Goal: Information Seeking & Learning: Learn about a topic

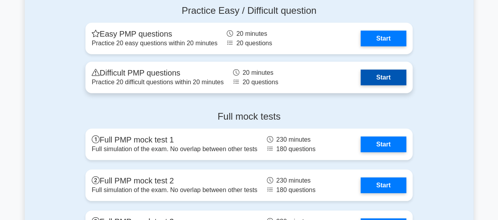
scroll to position [2598, 0]
click at [361, 80] on link "Start" at bounding box center [384, 78] width 46 height 16
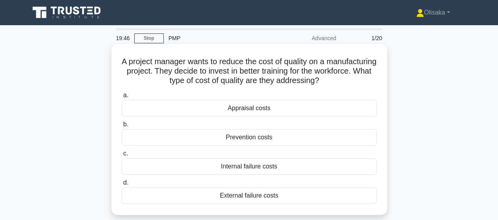
click at [246, 108] on div "Appraisal costs" at bounding box center [249, 108] width 255 height 17
click at [122, 98] on input "a. Appraisal costs" at bounding box center [122, 95] width 0 height 5
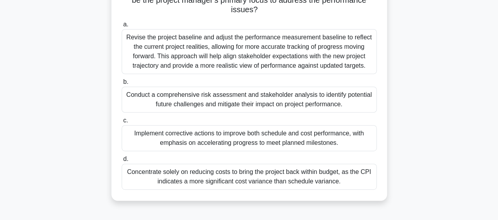
scroll to position [79, 0]
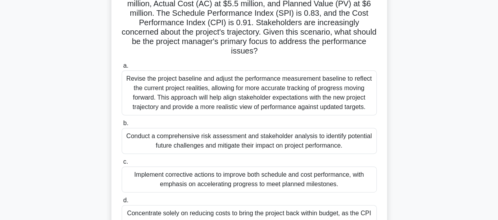
click at [225, 184] on div "Implement corrective actions to improve both schedule and cost performance, wit…" at bounding box center [249, 180] width 255 height 26
click at [122, 165] on input "c. Implement corrective actions to improve both schedule and cost performance, …" at bounding box center [122, 162] width 0 height 5
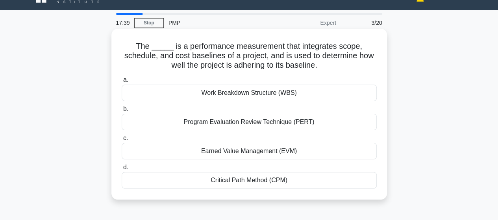
scroll to position [0, 0]
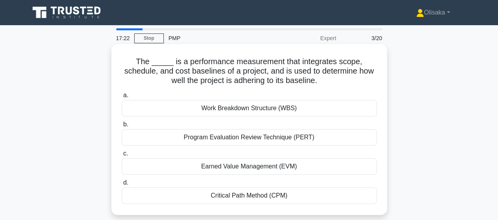
click at [230, 168] on div "Earned Value Management (EVM)" at bounding box center [249, 166] width 255 height 17
click at [122, 156] on input "c. Earned Value Management (EVM)" at bounding box center [122, 153] width 0 height 5
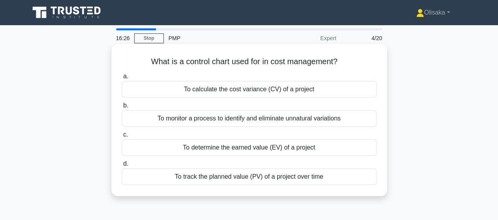
click at [238, 119] on div "To monitor a process to identify and eliminate unnatural variations" at bounding box center [249, 118] width 255 height 17
click at [122, 108] on input "b. To monitor a process to identify and eliminate unnatural variations" at bounding box center [122, 105] width 0 height 5
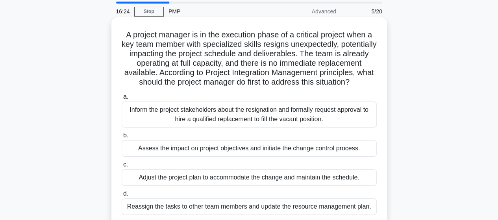
scroll to position [39, 0]
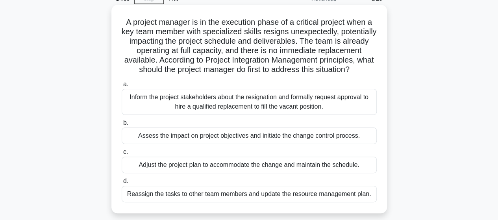
click at [224, 115] on div "Inform the project stakeholders about the resignation and formally request appr…" at bounding box center [249, 102] width 255 height 26
click at [122, 87] on input "a. Inform the project stakeholders about the resignation and formally request a…" at bounding box center [122, 84] width 0 height 5
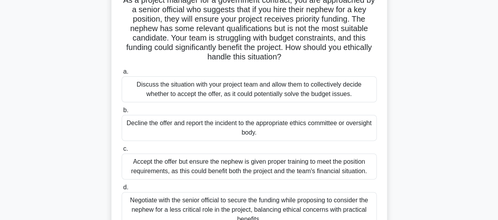
scroll to position [79, 0]
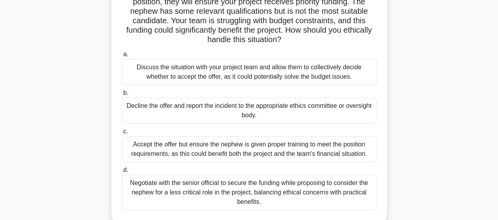
click at [260, 120] on div "Decline the offer and report the incident to the appropriate ethics committee o…" at bounding box center [249, 111] width 255 height 26
click at [122, 96] on input "b. Decline the offer and report the incident to the appropriate ethics committe…" at bounding box center [122, 93] width 0 height 5
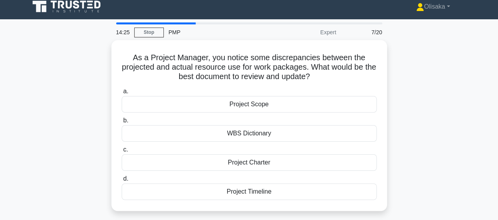
scroll to position [0, 0]
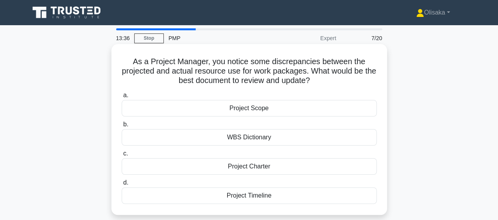
click at [256, 197] on div "Project Timeline" at bounding box center [249, 196] width 255 height 17
click at [122, 186] on input "d. Project Timeline" at bounding box center [122, 182] width 0 height 5
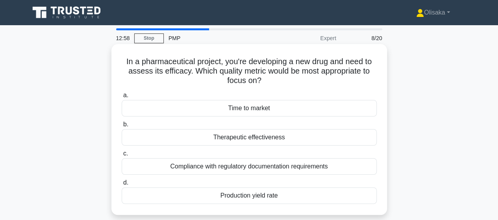
click at [240, 137] on div "Therapeutic effectiveness" at bounding box center [249, 137] width 255 height 17
click at [122, 127] on input "b. Therapeutic effectiveness" at bounding box center [122, 124] width 0 height 5
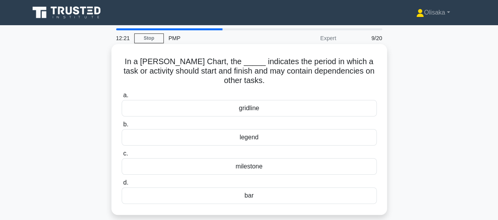
click at [253, 198] on div "bar" at bounding box center [249, 196] width 255 height 17
click at [122, 186] on input "d. bar" at bounding box center [122, 182] width 0 height 5
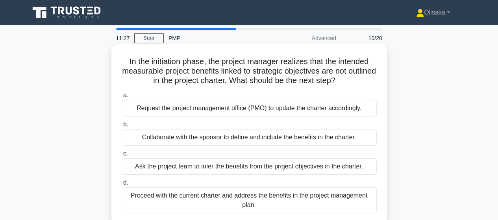
click at [193, 142] on div "Collaborate with the sponsor to define and include the benefits in the charter." at bounding box center [249, 137] width 255 height 17
click at [122, 127] on input "b. Collaborate with the sponsor to define and include the benefits in the chart…" at bounding box center [122, 124] width 0 height 5
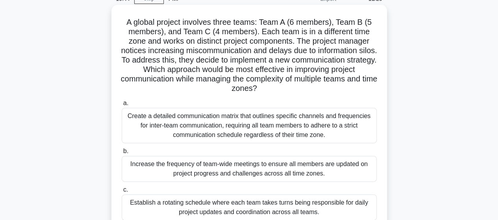
scroll to position [79, 0]
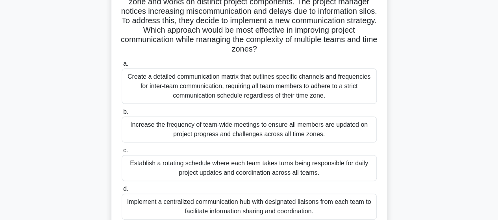
click at [223, 89] on div "Create a detailed communication matrix that outlines specific channels and freq…" at bounding box center [249, 86] width 255 height 35
click at [122, 67] on input "a. Create a detailed communication matrix that outlines specific channels and f…" at bounding box center [122, 63] width 0 height 5
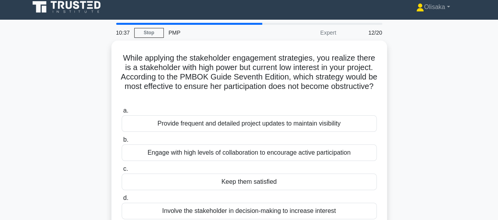
scroll to position [0, 0]
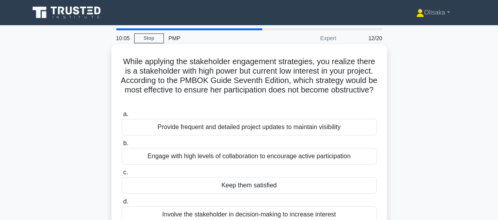
click at [233, 188] on div "Keep them satisfied" at bounding box center [249, 185] width 255 height 17
click at [122, 175] on input "c. Keep them satisfied" at bounding box center [122, 172] width 0 height 5
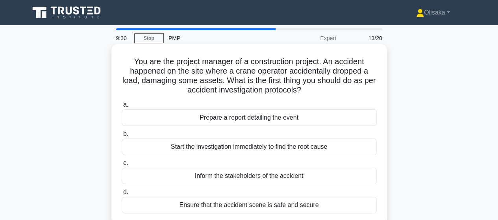
click at [232, 205] on div "Ensure that the accident scene is safe and secure" at bounding box center [249, 205] width 255 height 17
click at [122, 195] on input "d. Ensure that the accident scene is safe and secure" at bounding box center [122, 192] width 0 height 5
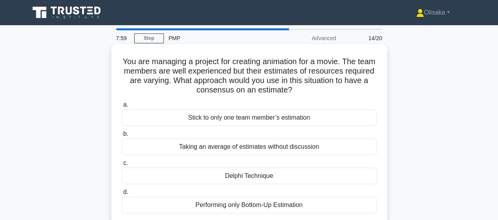
click at [234, 180] on div "Delphi Technique" at bounding box center [249, 176] width 255 height 17
click at [122, 166] on input "c. Delphi Technique" at bounding box center [122, 163] width 0 height 5
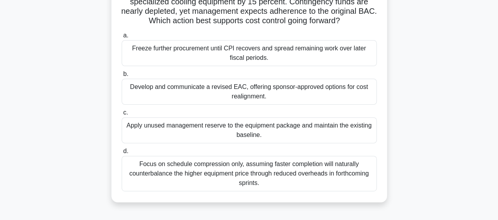
scroll to position [39, 0]
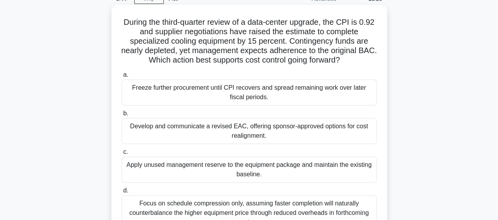
click at [255, 132] on div "Develop and communicate a revised EAC, offering sponsor-approved options for co…" at bounding box center [249, 131] width 255 height 26
click at [122, 116] on input "b. Develop and communicate a revised EAC, offering sponsor-approved options for…" at bounding box center [122, 113] width 0 height 5
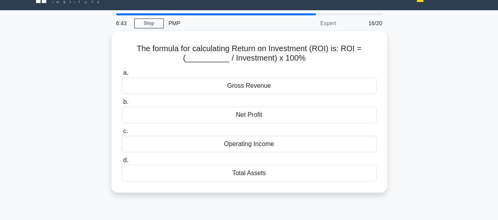
scroll to position [0, 0]
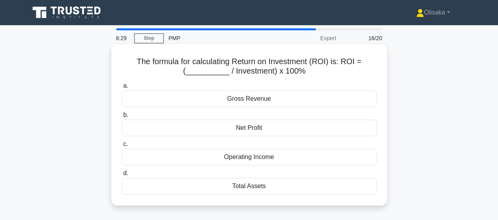
click at [244, 132] on div "Net Profit" at bounding box center [249, 128] width 255 height 17
click at [122, 118] on input "b. Net Profit" at bounding box center [122, 115] width 0 height 5
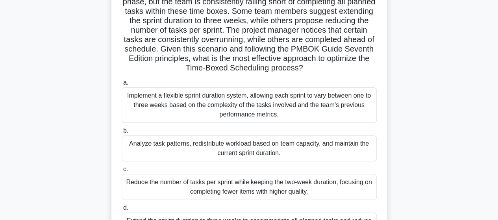
scroll to position [118, 0]
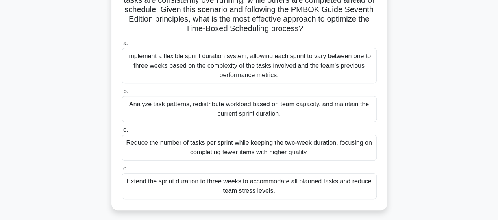
click at [231, 111] on div "Analyze task patterns, redistribute workload based on team capacity, and mainta…" at bounding box center [249, 109] width 255 height 26
click at [122, 94] on input "b. Analyze task patterns, redistribute workload based on team capacity, and mai…" at bounding box center [122, 91] width 0 height 5
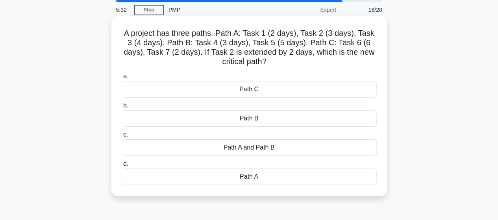
scroll to position [0, 0]
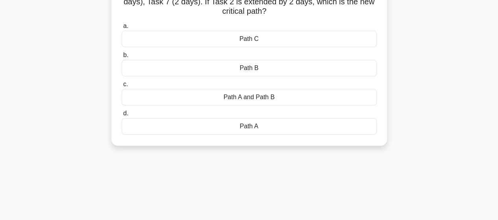
click at [278, 122] on div "Path A" at bounding box center [249, 126] width 255 height 17
click at [122, 116] on input "d. Path A" at bounding box center [122, 113] width 0 height 5
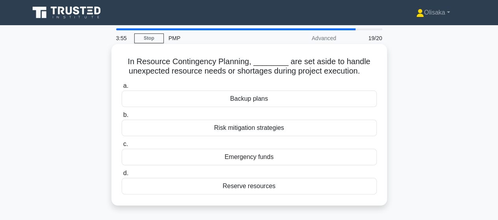
click at [246, 190] on div "Reserve resources" at bounding box center [249, 186] width 255 height 17
click at [122, 176] on input "d. Reserve resources" at bounding box center [122, 173] width 0 height 5
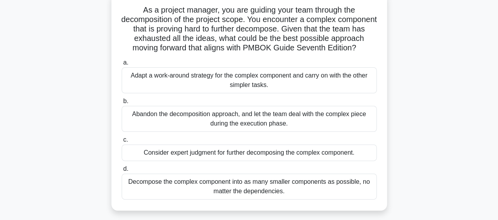
scroll to position [39, 0]
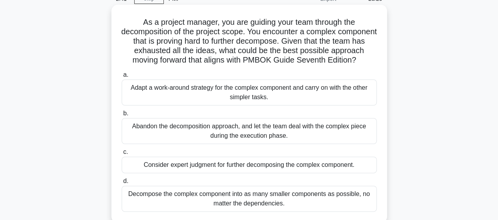
click at [249, 104] on div "Adapt a work-around strategy for the complex component and carry on with the ot…" at bounding box center [249, 93] width 255 height 26
click at [122, 78] on input "a. Adapt a work-around strategy for the complex component and carry on with the…" at bounding box center [122, 75] width 0 height 5
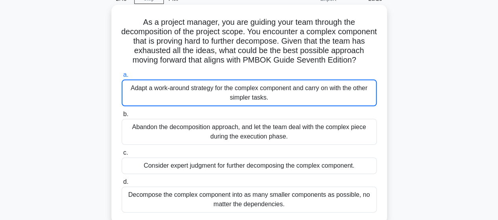
scroll to position [0, 0]
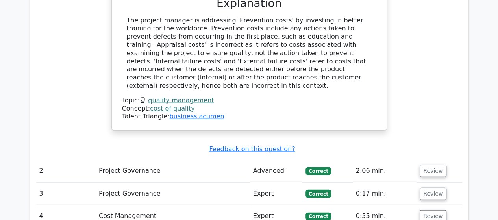
scroll to position [788, 0]
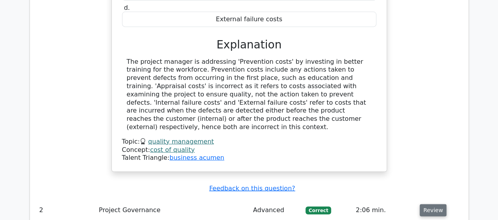
click at [429, 205] on button "Review" at bounding box center [433, 211] width 27 height 12
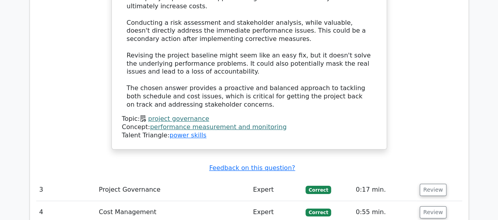
scroll to position [1458, 0]
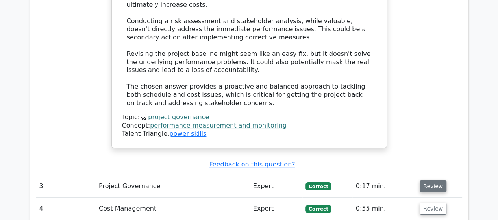
click at [425, 180] on button "Review" at bounding box center [433, 186] width 27 height 12
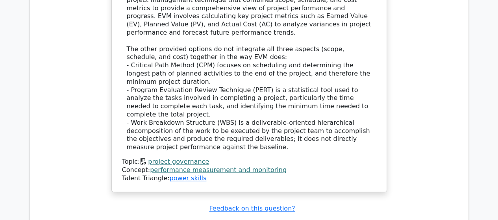
scroll to position [1852, 0]
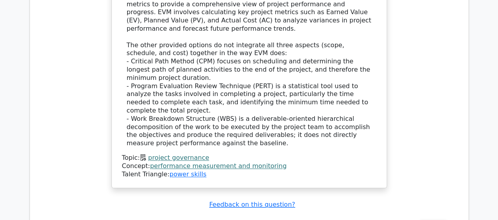
drag, startPoint x: 426, startPoint y: 137, endPoint x: 389, endPoint y: 139, distance: 37.1
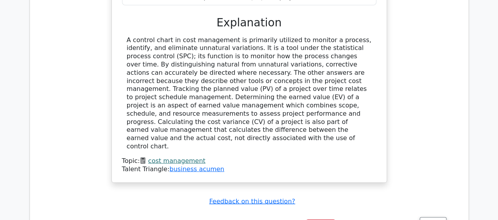
scroll to position [2246, 0]
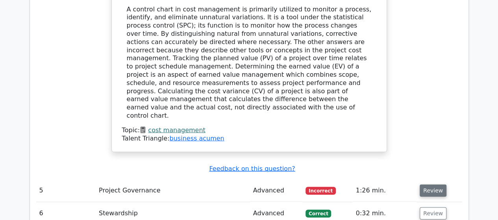
click at [435, 185] on button "Review" at bounding box center [433, 191] width 27 height 12
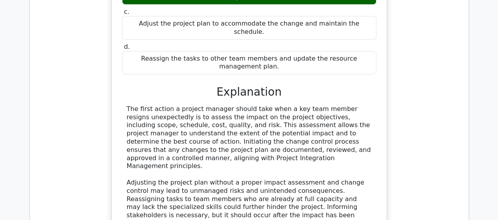
scroll to position [2640, 0]
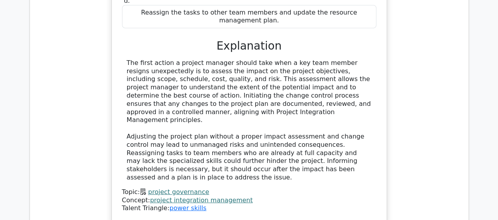
drag, startPoint x: 427, startPoint y: 114, endPoint x: 323, endPoint y: 115, distance: 104.0
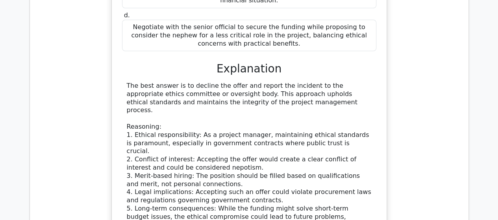
scroll to position [3231, 0]
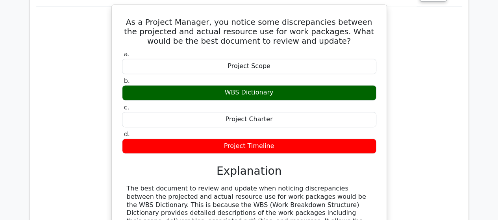
scroll to position [3586, 0]
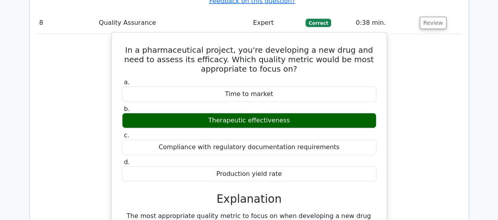
scroll to position [4098, 0]
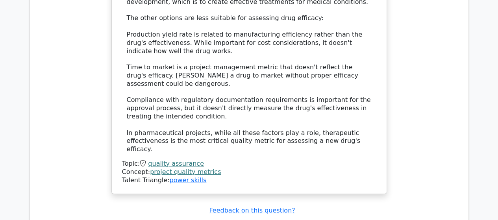
scroll to position [4374, 0]
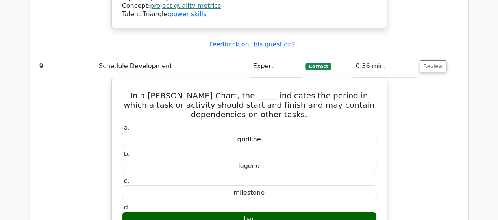
drag, startPoint x: 435, startPoint y: 171, endPoint x: 396, endPoint y: 167, distance: 38.8
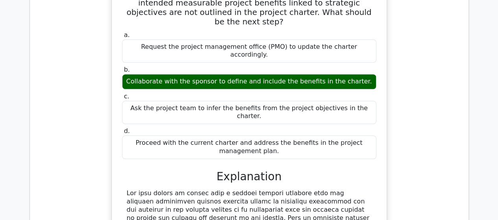
scroll to position [4847, 0]
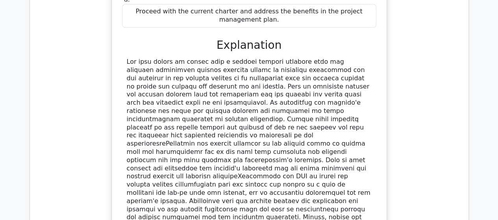
scroll to position [4965, 0]
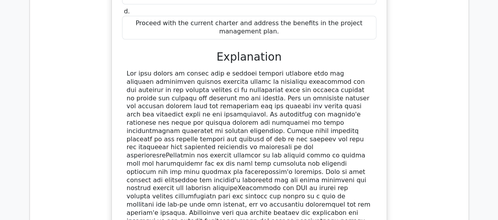
drag, startPoint x: 154, startPoint y: 88, endPoint x: 279, endPoint y: 106, distance: 126.2
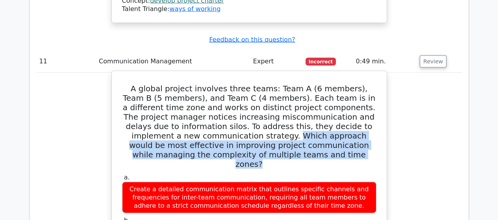
scroll to position [5398, 0]
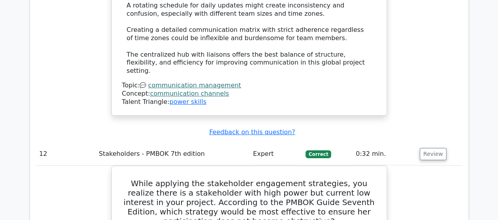
scroll to position [5832, 0]
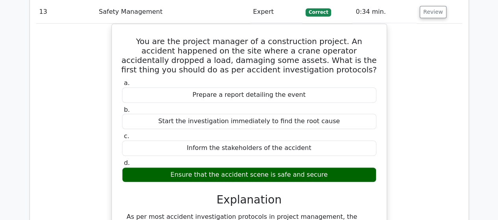
scroll to position [6186, 0]
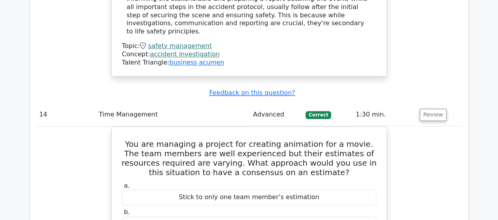
scroll to position [6541, 0]
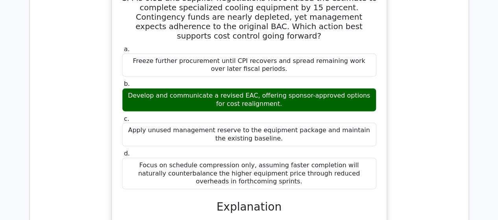
scroll to position [7093, 0]
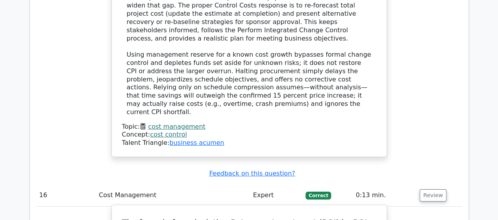
scroll to position [7329, 0]
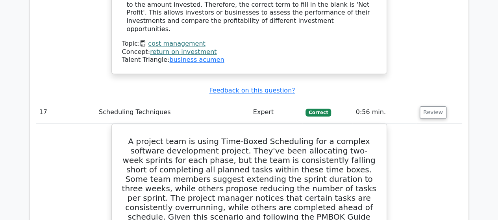
scroll to position [7920, 0]
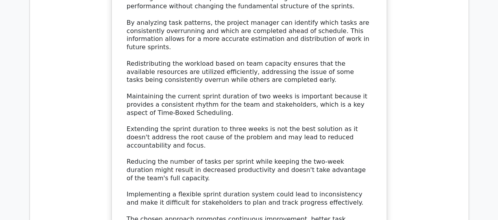
scroll to position [8314, 0]
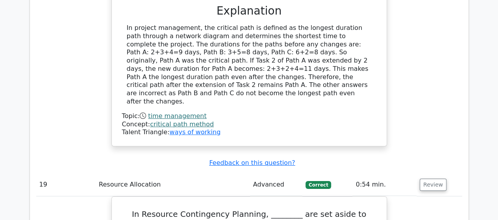
scroll to position [8747, 0]
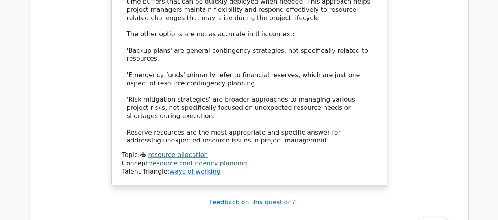
scroll to position [9220, 0]
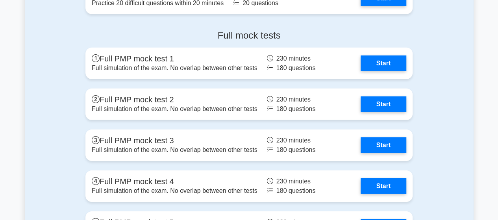
scroll to position [2561, 0]
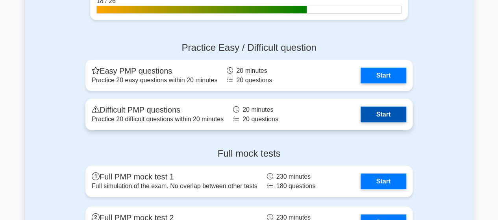
click at [361, 114] on link "Start" at bounding box center [384, 115] width 46 height 16
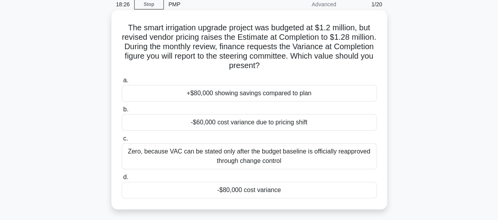
scroll to position [79, 0]
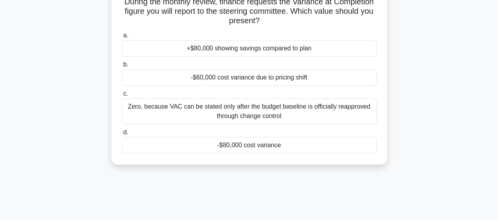
click at [243, 149] on div "-$80,000 cost variance" at bounding box center [249, 145] width 255 height 17
click at [122, 135] on input "d. -$80,000 cost variance" at bounding box center [122, 132] width 0 height 5
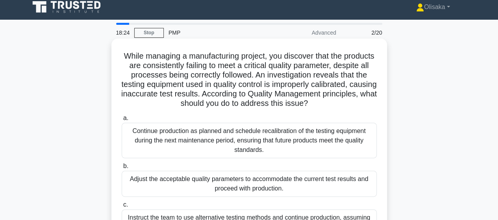
scroll to position [0, 0]
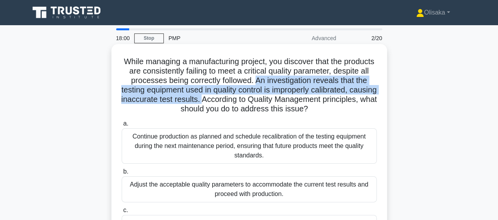
drag, startPoint x: 289, startPoint y: 84, endPoint x: 287, endPoint y: 101, distance: 17.1
click at [287, 101] on h5 "While managing a manufacturing project, you discover that the products are cons…" at bounding box center [249, 86] width 257 height 58
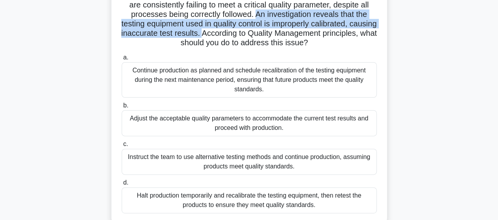
scroll to position [79, 0]
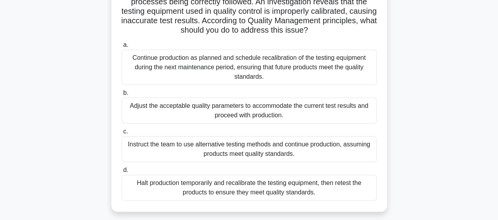
click at [223, 191] on div "Halt production temporarily and recalibrate the testing equipment, then retest …" at bounding box center [249, 188] width 255 height 26
click at [122, 173] on input "d. Halt production temporarily and recalibrate the testing equipment, then rete…" at bounding box center [122, 170] width 0 height 5
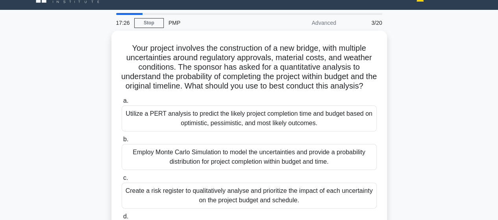
scroll to position [0, 0]
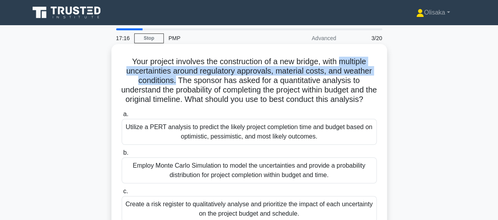
drag, startPoint x: 343, startPoint y: 63, endPoint x: 176, endPoint y: 82, distance: 168.1
click at [176, 82] on h5 "Your project involves the construction of a new bridge, with multiple uncertain…" at bounding box center [249, 81] width 257 height 48
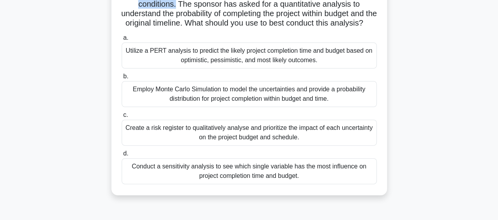
scroll to position [79, 0]
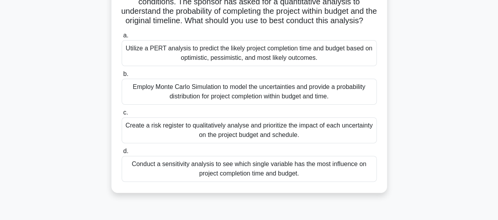
click at [216, 102] on div "Employ Monte Carlo Simulation to model the uncertainties and provide a probabil…" at bounding box center [249, 92] width 255 height 26
click at [122, 77] on input "b. Employ Monte Carlo Simulation to model the uncertainties and provide a proba…" at bounding box center [122, 74] width 0 height 5
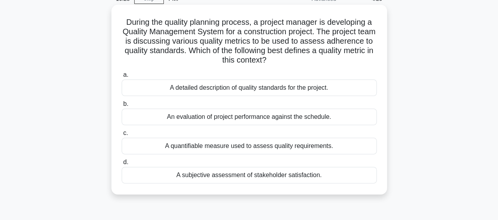
scroll to position [0, 0]
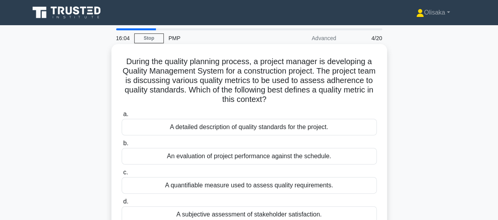
click at [219, 188] on div "A quantifiable measure used to assess quality requirements." at bounding box center [249, 185] width 255 height 17
click at [122, 175] on input "c. A quantifiable measure used to assess quality requirements." at bounding box center [122, 172] width 0 height 5
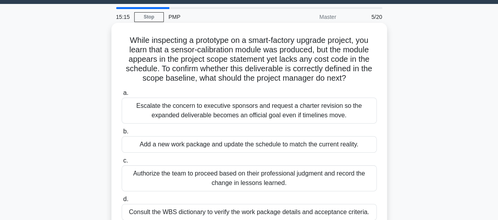
scroll to position [39, 0]
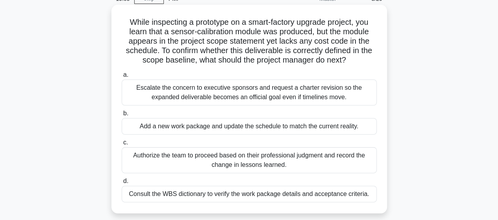
click at [233, 198] on div "Consult the WBS dictionary to verify the work package details and acceptance cr…" at bounding box center [249, 194] width 255 height 17
click at [122, 184] on input "d. Consult the WBS dictionary to verify the work package details and acceptance…" at bounding box center [122, 181] width 0 height 5
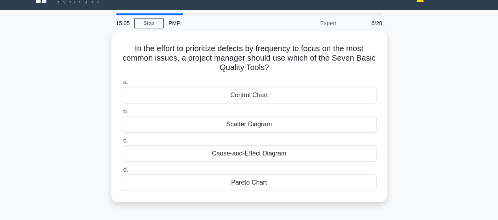
scroll to position [0, 0]
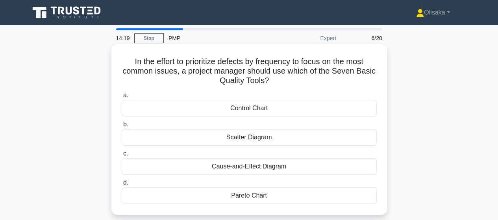
click at [243, 112] on div "Control Chart" at bounding box center [249, 108] width 255 height 17
click at [122, 98] on input "a. Control Chart" at bounding box center [122, 95] width 0 height 5
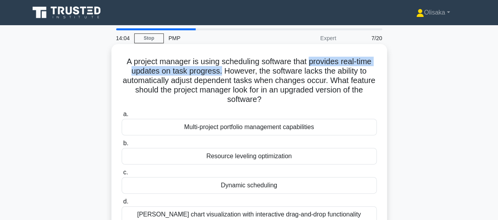
drag, startPoint x: 312, startPoint y: 62, endPoint x: 221, endPoint y: 75, distance: 91.6
click at [221, 75] on h5 "A project manager is using scheduling software that provides real-time updates …" at bounding box center [249, 81] width 257 height 48
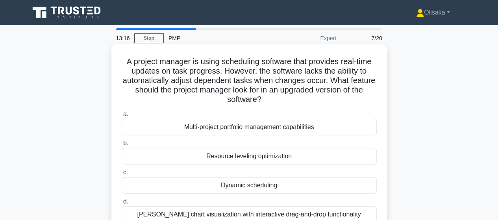
click at [239, 188] on div "Dynamic scheduling" at bounding box center [249, 185] width 255 height 17
click at [122, 175] on input "c. Dynamic scheduling" at bounding box center [122, 172] width 0 height 5
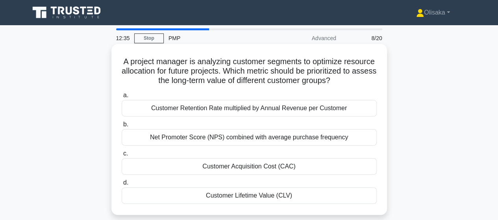
click at [246, 204] on div "Customer Lifetime Value (CLV)" at bounding box center [249, 196] width 255 height 17
click at [122, 186] on input "d. Customer Lifetime Value (CLV)" at bounding box center [122, 182] width 0 height 5
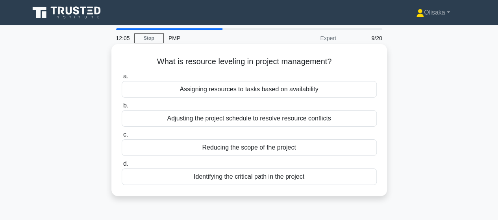
click at [241, 121] on div "Adjusting the project schedule to resolve resource conflicts" at bounding box center [249, 118] width 255 height 17
click at [122, 108] on input "b. Adjusting the project schedule to resolve resource conflicts" at bounding box center [122, 105] width 0 height 5
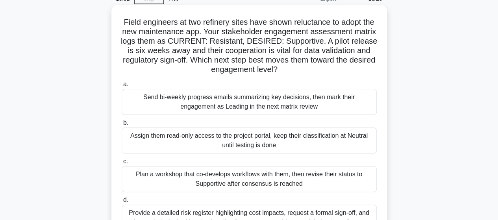
scroll to position [79, 0]
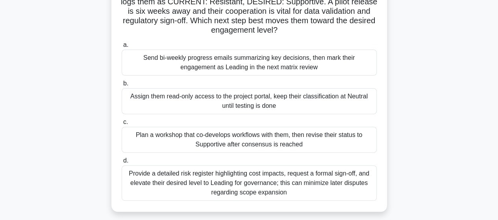
click at [230, 186] on div "Provide a detailed risk register highlighting cost impacts, request a formal si…" at bounding box center [249, 182] width 255 height 35
click at [122, 164] on input "d. Provide a detailed risk register highlighting cost impacts, request a formal…" at bounding box center [122, 160] width 0 height 5
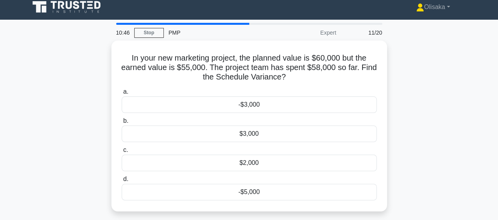
scroll to position [0, 0]
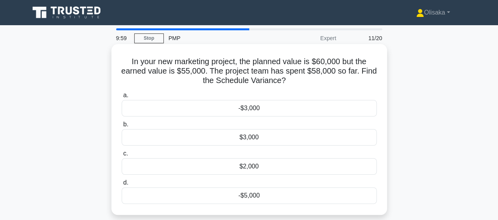
click at [252, 195] on div "-$5,000" at bounding box center [249, 196] width 255 height 17
click at [122, 186] on input "d. -$5,000" at bounding box center [122, 182] width 0 height 5
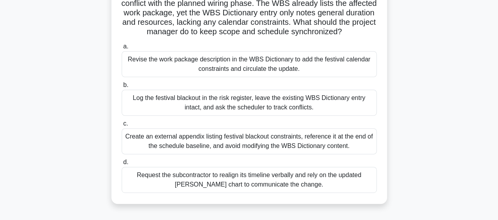
scroll to position [79, 0]
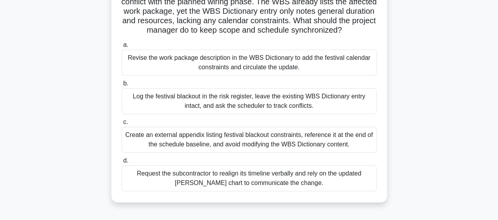
click at [240, 75] on div "Revise the work package description in the WBS Dictionary to add the festival c…" at bounding box center [249, 63] width 255 height 26
click at [122, 48] on input "a. Revise the work package description in the WBS Dictionary to add the festiva…" at bounding box center [122, 45] width 0 height 5
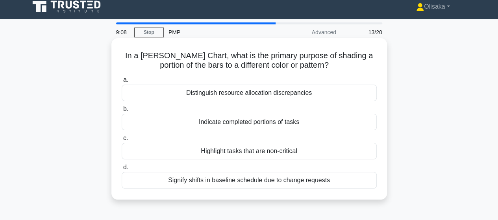
scroll to position [0, 0]
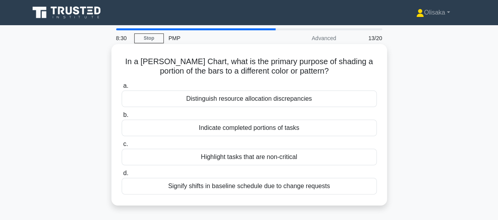
click at [218, 101] on div "Distinguish resource allocation discrepancies" at bounding box center [249, 99] width 255 height 17
click at [122, 89] on input "a. Distinguish resource allocation discrepancies" at bounding box center [122, 86] width 0 height 5
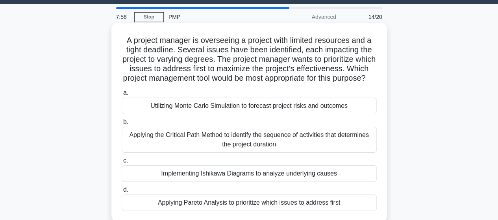
scroll to position [39, 0]
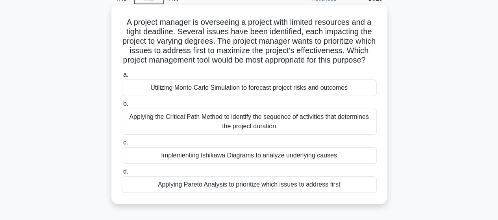
click at [244, 193] on div "Applying Pareto Analysis to prioritize which issues to address first" at bounding box center [249, 185] width 255 height 17
click at [122, 175] on input "d. Applying Pareto Analysis to prioritize which issues to address first" at bounding box center [122, 171] width 0 height 5
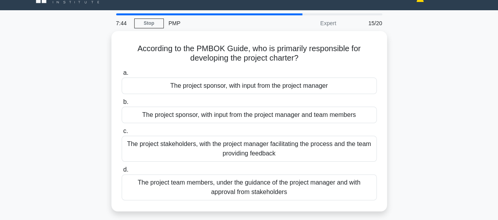
scroll to position [0, 0]
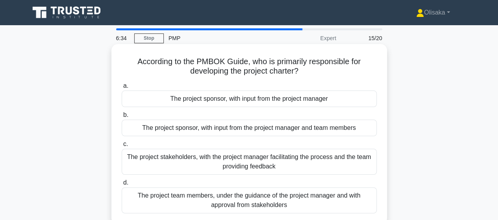
click at [213, 130] on div "The project sponsor, with input from the project manager and team members" at bounding box center [249, 128] width 255 height 17
click at [122, 118] on input "b. The project sponsor, with input from the project manager and team members" at bounding box center [122, 115] width 0 height 5
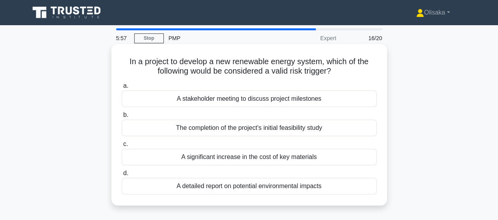
click at [246, 189] on div "A detailed report on potential environmental impacts" at bounding box center [249, 186] width 255 height 17
click at [122, 176] on input "d. A detailed report on potential environmental impacts" at bounding box center [122, 173] width 0 height 5
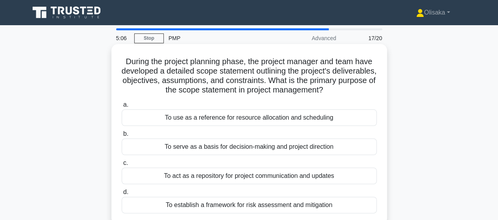
click at [216, 121] on div "To use as a reference for resource allocation and scheduling" at bounding box center [249, 118] width 255 height 17
click at [122, 108] on input "a. To use as a reference for resource allocation and scheduling" at bounding box center [122, 104] width 0 height 5
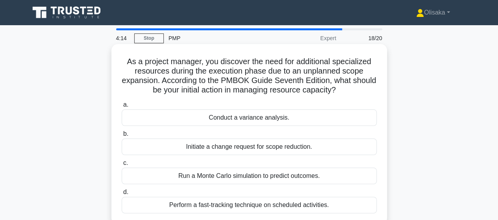
click at [236, 152] on div "Initiate a change request for scope reduction." at bounding box center [249, 147] width 255 height 17
click at [122, 137] on input "b. Initiate a change request for scope reduction." at bounding box center [122, 134] width 0 height 5
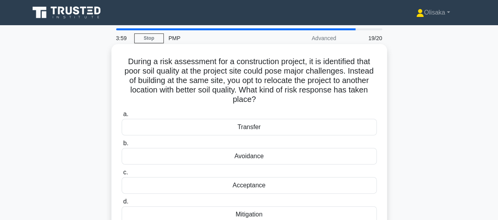
click at [254, 160] on div "Avoidance" at bounding box center [249, 156] width 255 height 17
click at [122, 146] on input "b. Avoidance" at bounding box center [122, 143] width 0 height 5
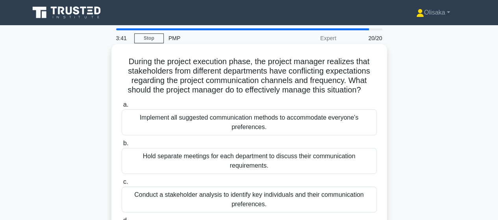
scroll to position [39, 0]
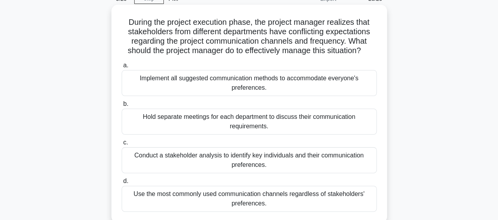
click at [258, 124] on div "Hold separate meetings for each department to discuss their communication requi…" at bounding box center [249, 122] width 255 height 26
click at [122, 107] on input "b. Hold separate meetings for each department to discuss their communication re…" at bounding box center [122, 104] width 0 height 5
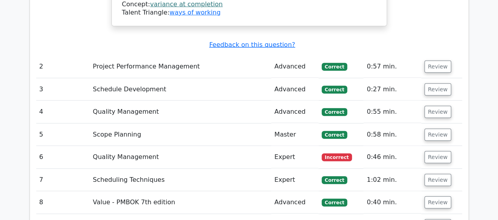
scroll to position [1024, 0]
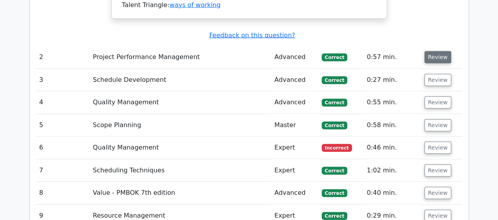
click at [433, 51] on button "Review" at bounding box center [438, 57] width 27 height 12
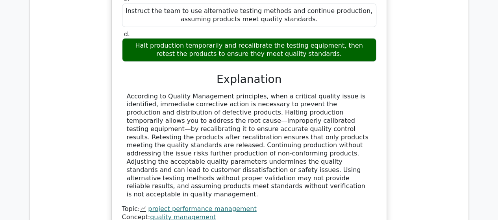
scroll to position [1419, 0]
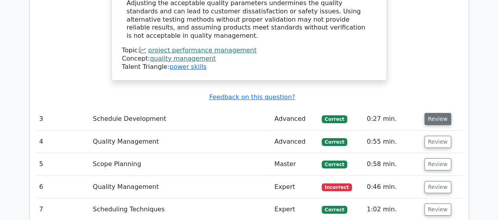
click at [434, 113] on button "Review" at bounding box center [438, 119] width 27 height 12
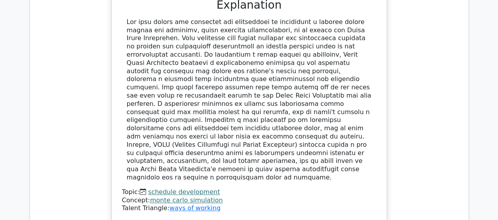
scroll to position [1773, 0]
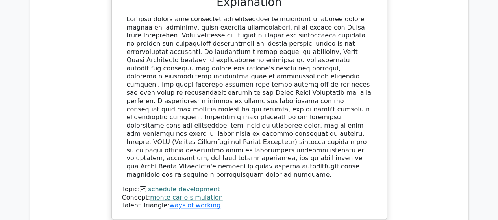
drag, startPoint x: 434, startPoint y: 199, endPoint x: 353, endPoint y: 146, distance: 97.0
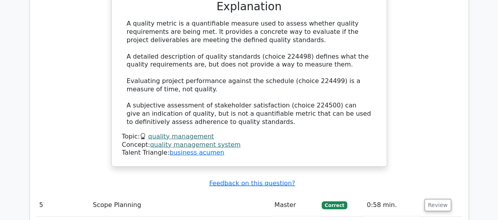
scroll to position [2207, 0]
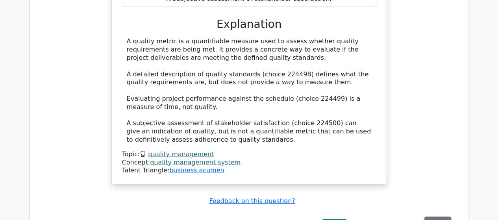
click at [429, 217] on button "Review" at bounding box center [438, 223] width 27 height 12
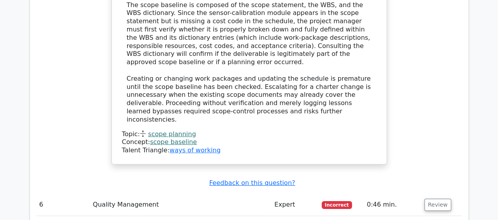
scroll to position [2679, 0]
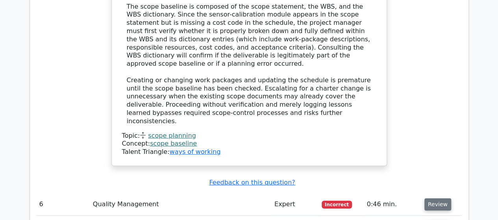
click at [430, 199] on button "Review" at bounding box center [438, 205] width 27 height 12
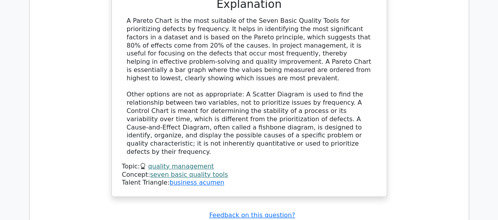
scroll to position [3073, 0]
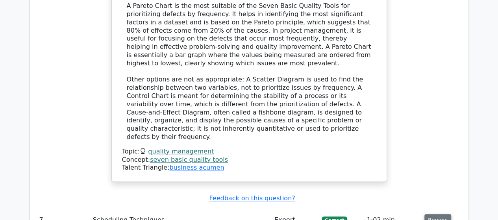
click at [434, 214] on button "Review" at bounding box center [438, 220] width 27 height 12
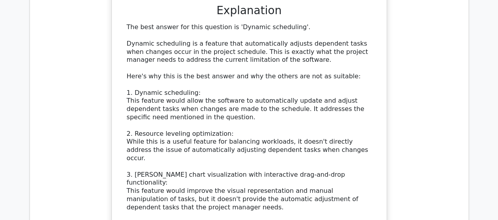
scroll to position [3586, 0]
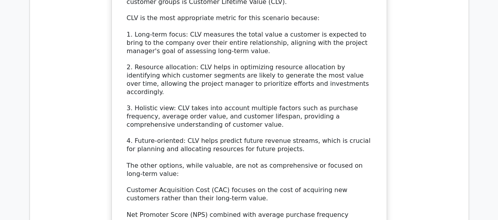
scroll to position [4137, 0]
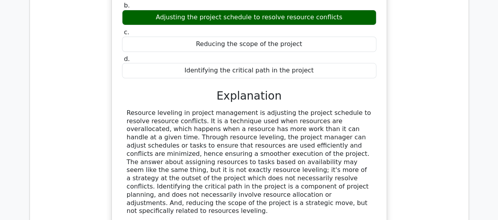
scroll to position [4492, 0]
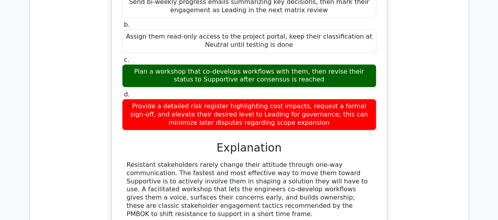
scroll to position [4965, 0]
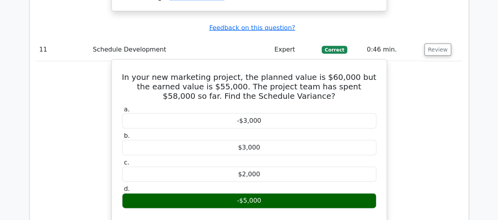
scroll to position [5280, 0]
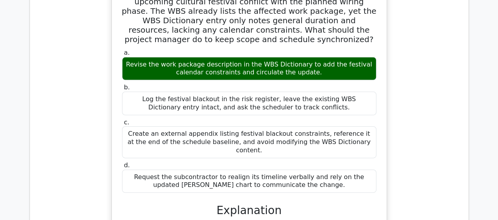
scroll to position [5753, 0]
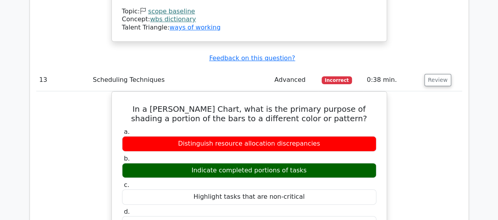
scroll to position [6107, 0]
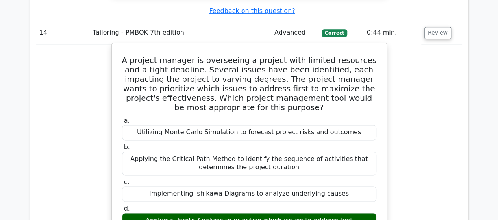
scroll to position [6462, 0]
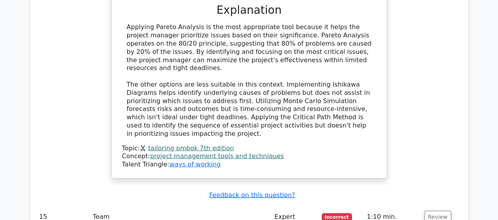
scroll to position [6856, 0]
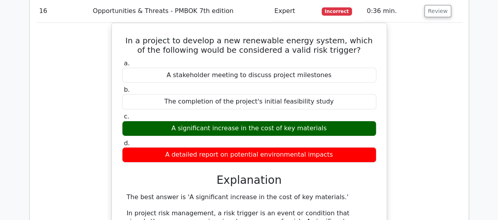
scroll to position [7290, 0]
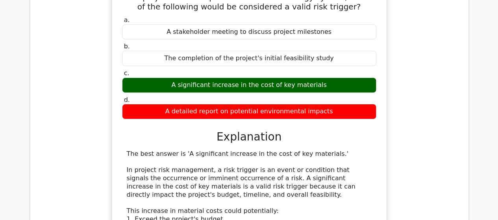
drag, startPoint x: 433, startPoint y: 134, endPoint x: 400, endPoint y: 135, distance: 32.7
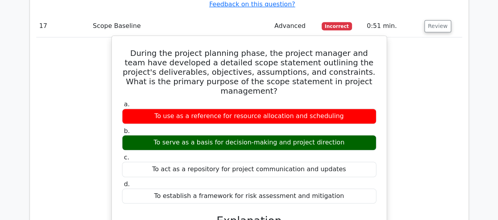
scroll to position [7723, 0]
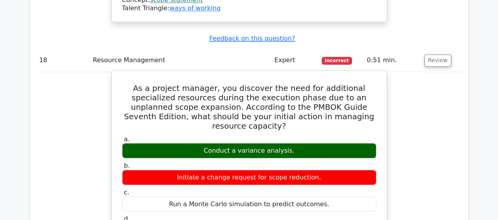
scroll to position [8156, 0]
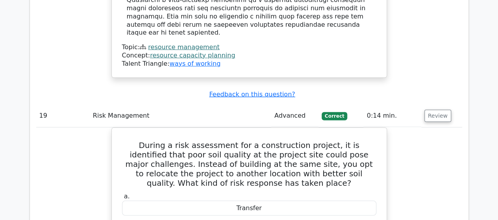
scroll to position [8550, 0]
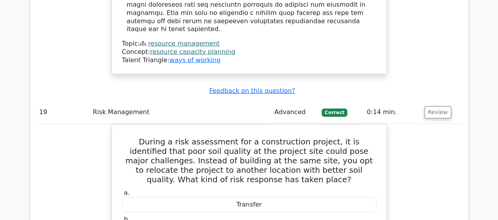
drag, startPoint x: 439, startPoint y: 86, endPoint x: 431, endPoint y: 89, distance: 9.0
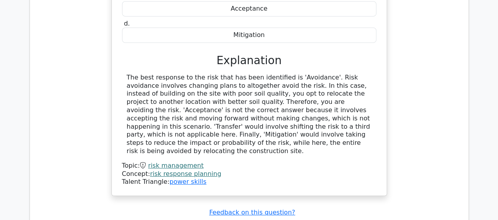
scroll to position [8866, 0]
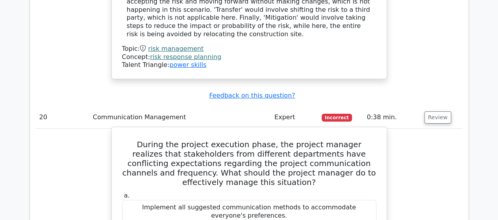
scroll to position [8934, 0]
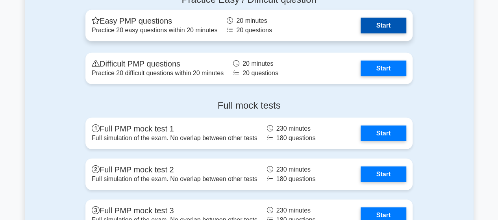
scroll to position [2561, 0]
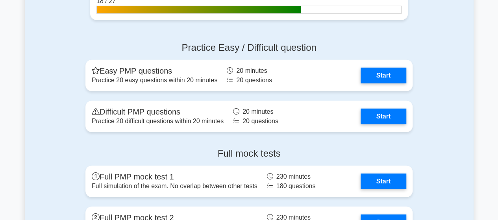
click at [84, 39] on div "Practice Easy / Difficult question Easy PMP questions Practice 20 easy question…" at bounding box center [249, 89] width 337 height 106
